Goal: Information Seeking & Learning: Learn about a topic

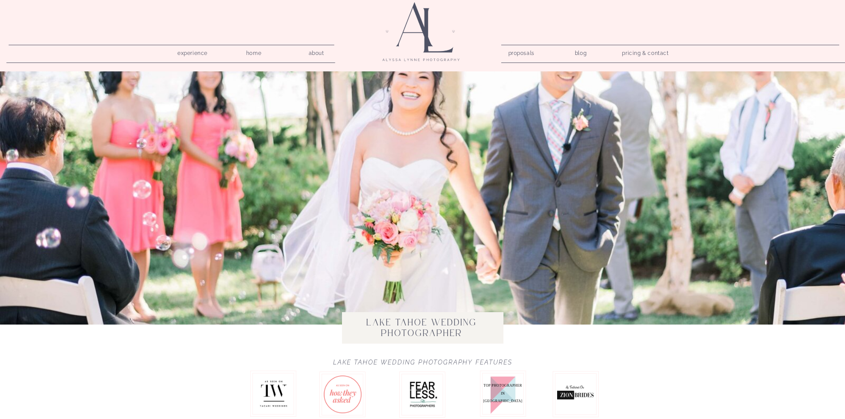
click at [533, 54] on nav "proposals" at bounding box center [521, 51] width 25 height 8
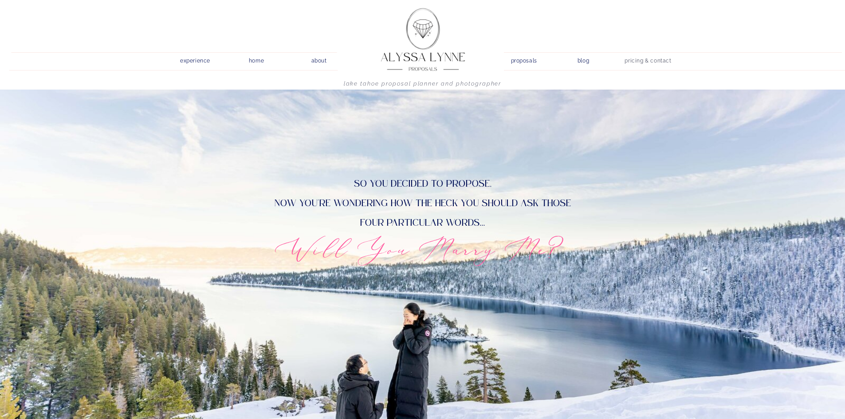
click at [638, 61] on nav "pricing & contact" at bounding box center [649, 61] width 54 height 12
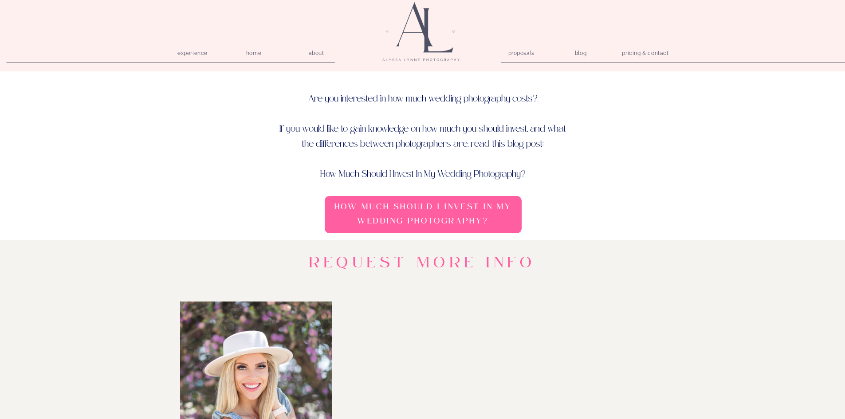
click at [470, 225] on h3 "How Much Should I Invest In My Wedding Photography?" at bounding box center [423, 215] width 191 height 31
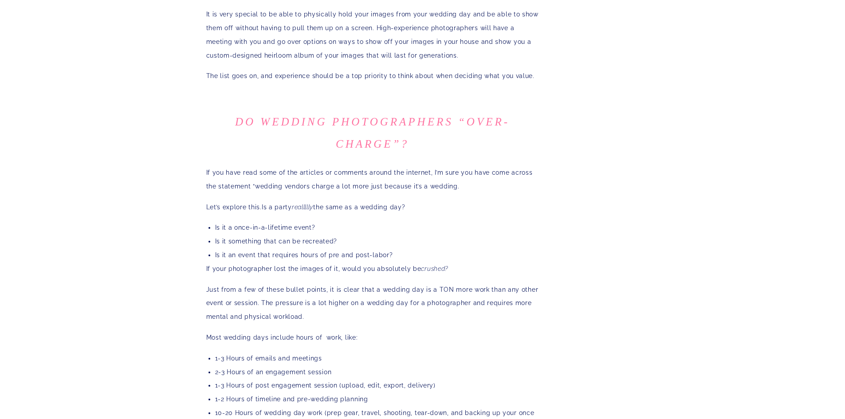
scroll to position [1420, 0]
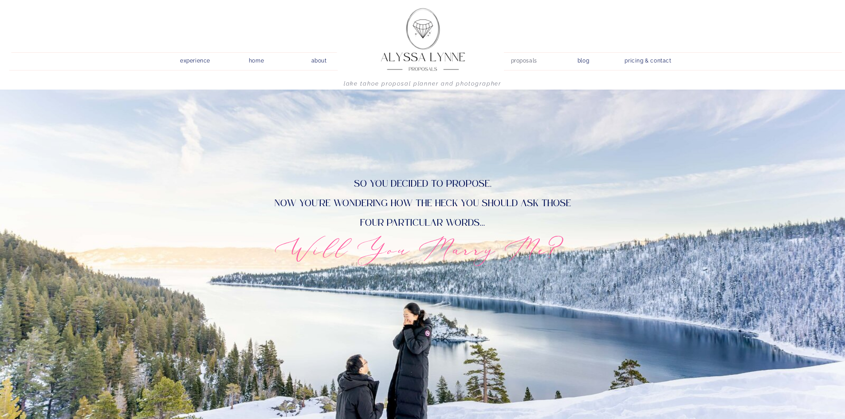
click at [526, 63] on nav "proposals" at bounding box center [523, 59] width 25 height 8
click at [521, 61] on nav "proposals" at bounding box center [523, 59] width 25 height 8
click at [182, 61] on nav "experience" at bounding box center [195, 59] width 42 height 8
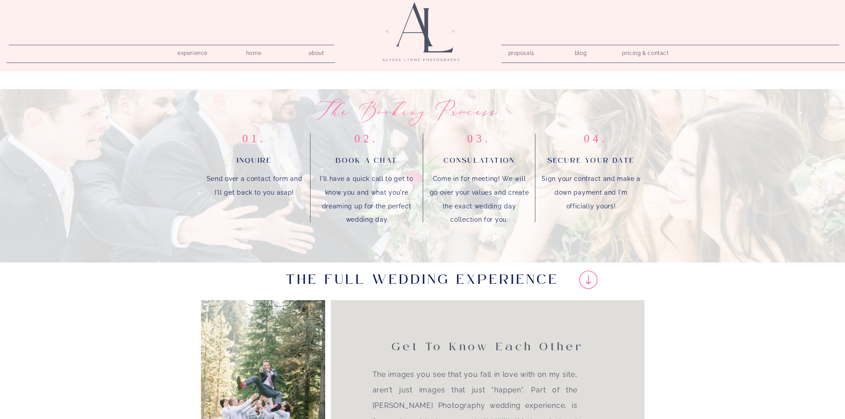
click at [513, 54] on nav "proposals" at bounding box center [521, 51] width 25 height 8
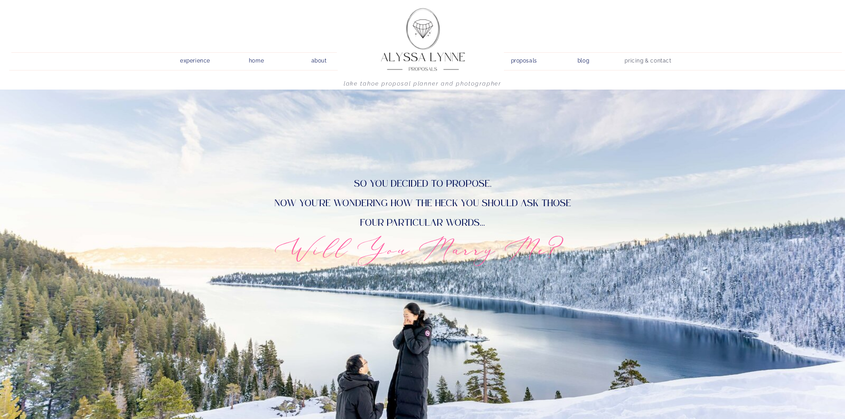
click at [655, 64] on nav "pricing & contact" at bounding box center [649, 61] width 54 height 12
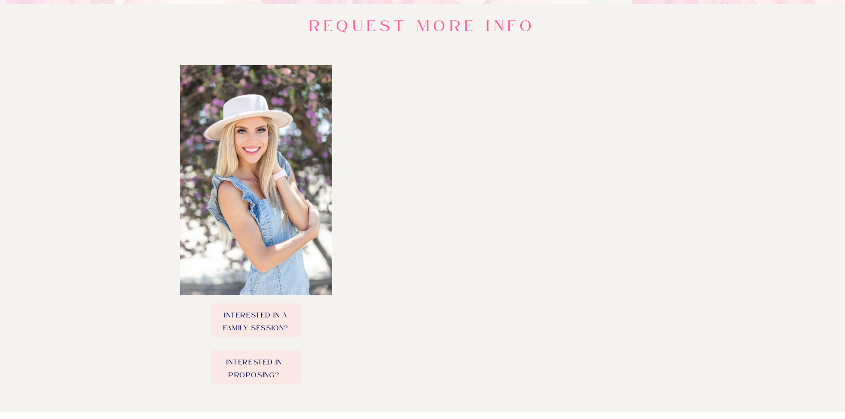
scroll to position [355, 0]
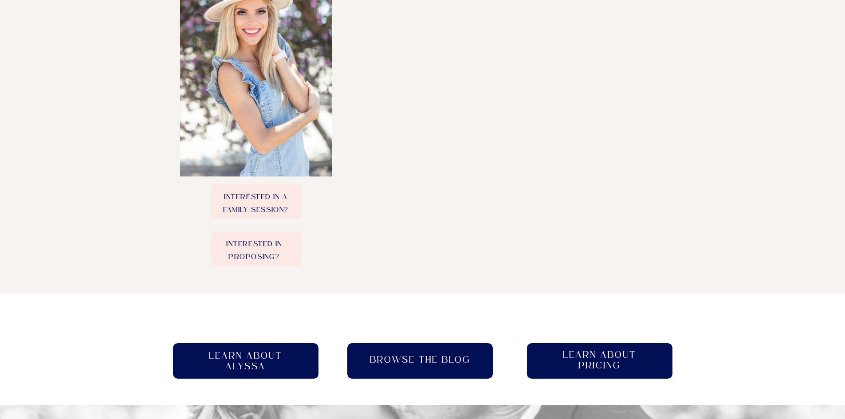
click at [270, 239] on p "Interested in Proposing?" at bounding box center [254, 249] width 90 height 22
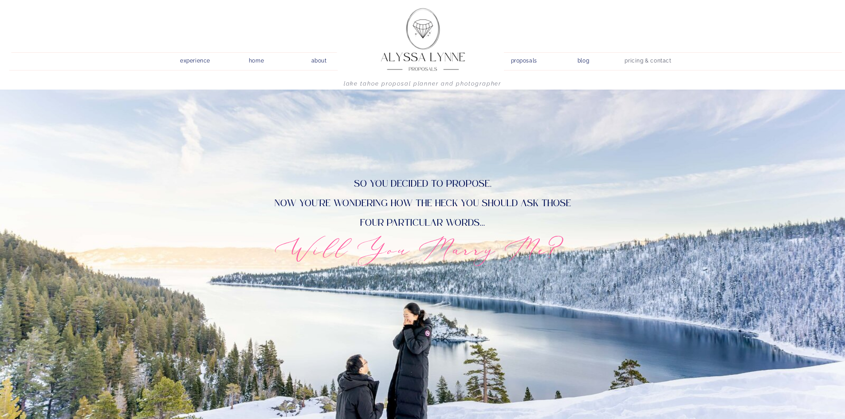
click at [624, 59] on nav "pricing & contact" at bounding box center [649, 61] width 54 height 12
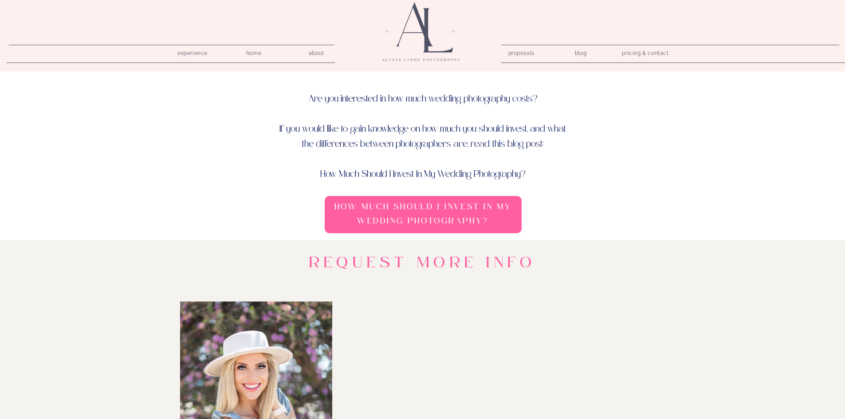
click at [649, 58] on nav "pricing & contact" at bounding box center [646, 53] width 54 height 12
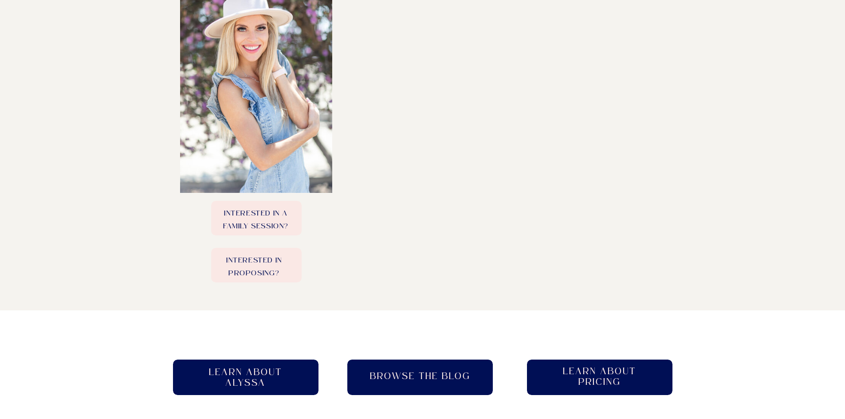
scroll to position [355, 0]
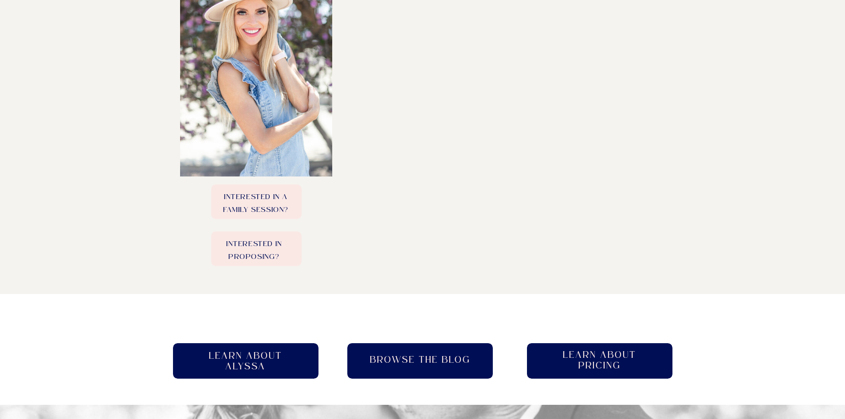
click at [257, 246] on p "Interested in Proposing?" at bounding box center [254, 249] width 90 height 22
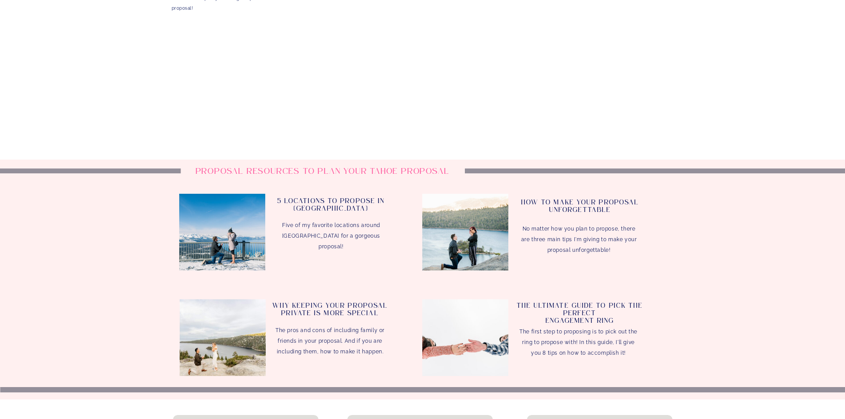
scroll to position [1775, 0]
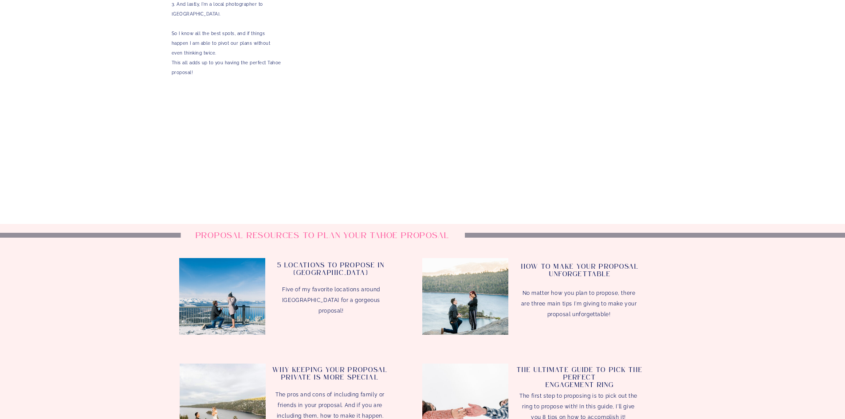
click at [563, 267] on h3 "How to make your proposal Unforgettable" at bounding box center [581, 274] width 120 height 21
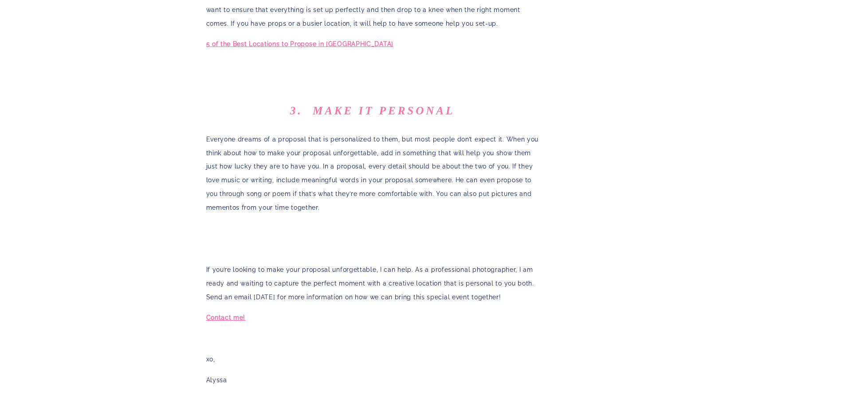
scroll to position [829, 0]
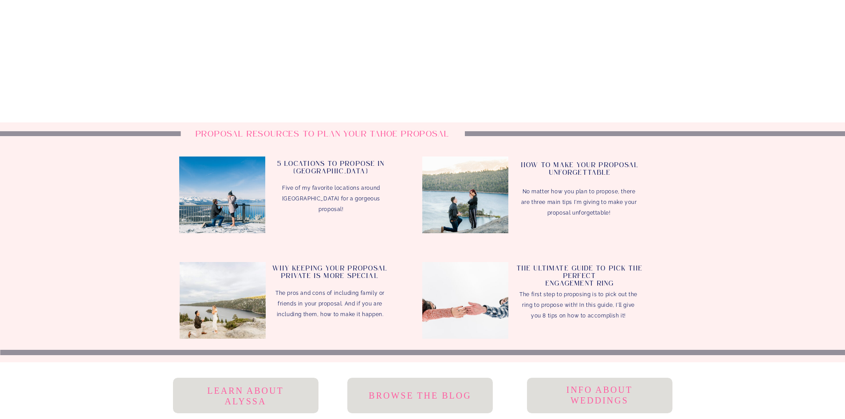
scroll to position [1894, 0]
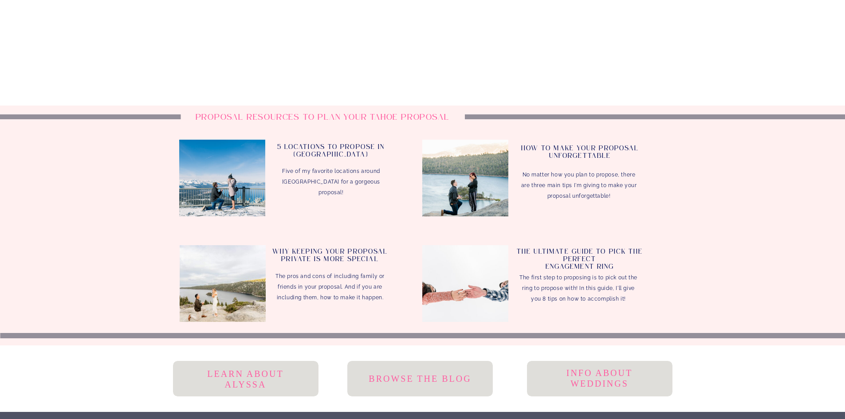
click at [330, 150] on h3 "5 Locations to Propose In [GEOGRAPHIC_DATA]" at bounding box center [331, 153] width 118 height 19
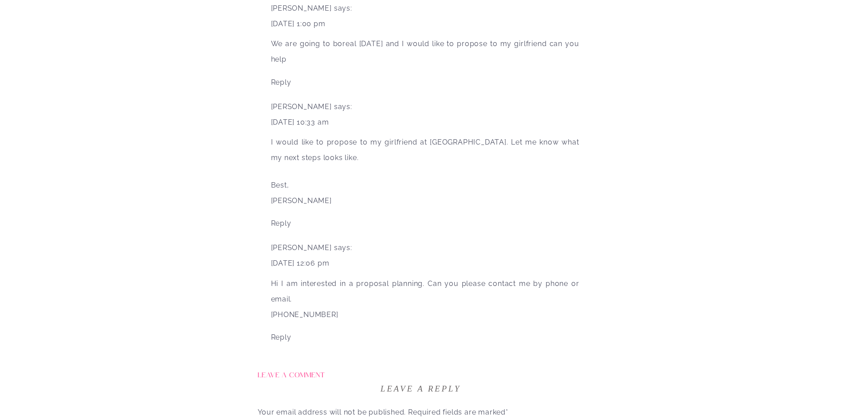
scroll to position [2719, 0]
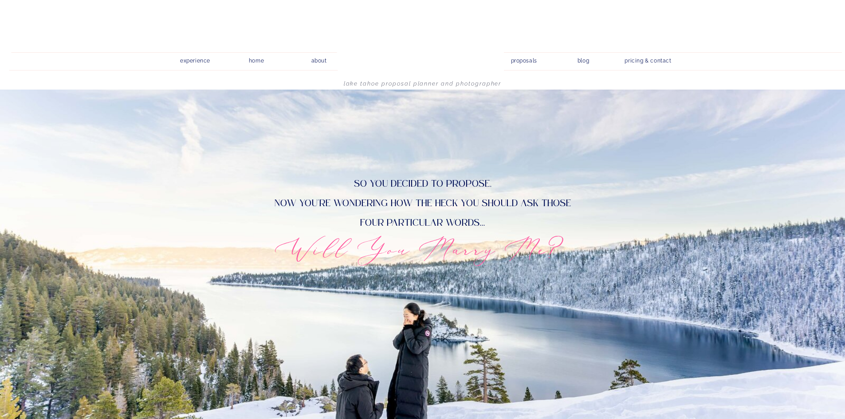
scroll to position [1894, 0]
